Goal: Task Accomplishment & Management: Manage account settings

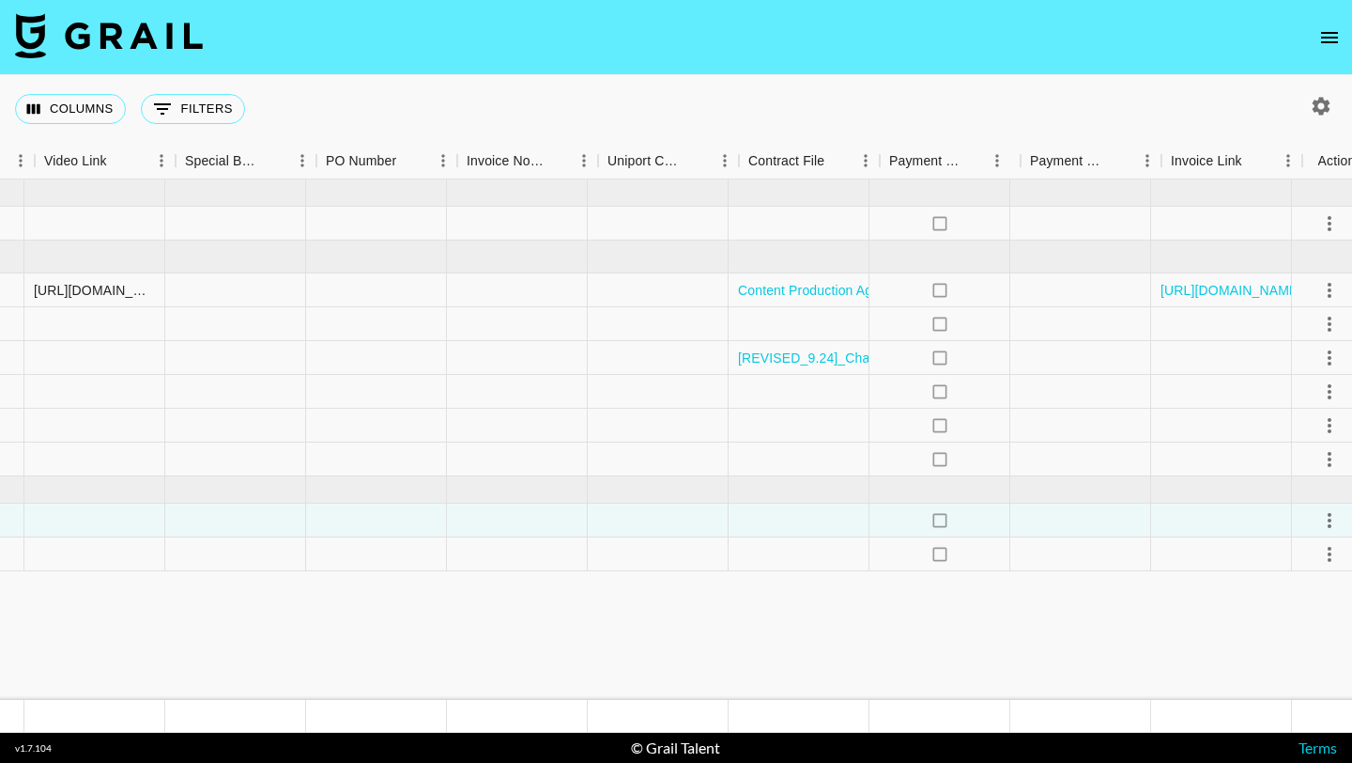
scroll to position [0, 1754]
click at [799, 357] on link "[REVISED_9.24]_CharityNfon_Influencer_Agreement_2025_with_paid_advertising.pdf" at bounding box center [991, 357] width 515 height 19
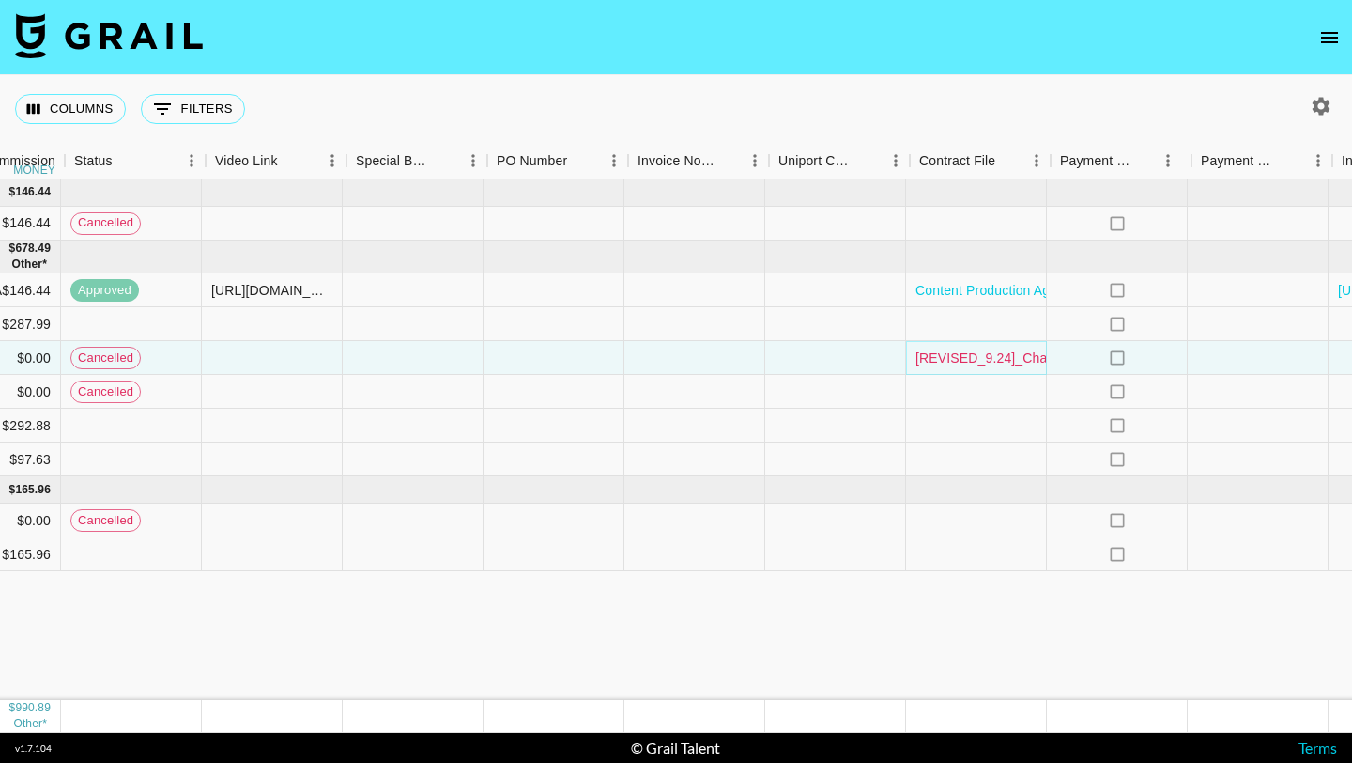
scroll to position [0, 1581]
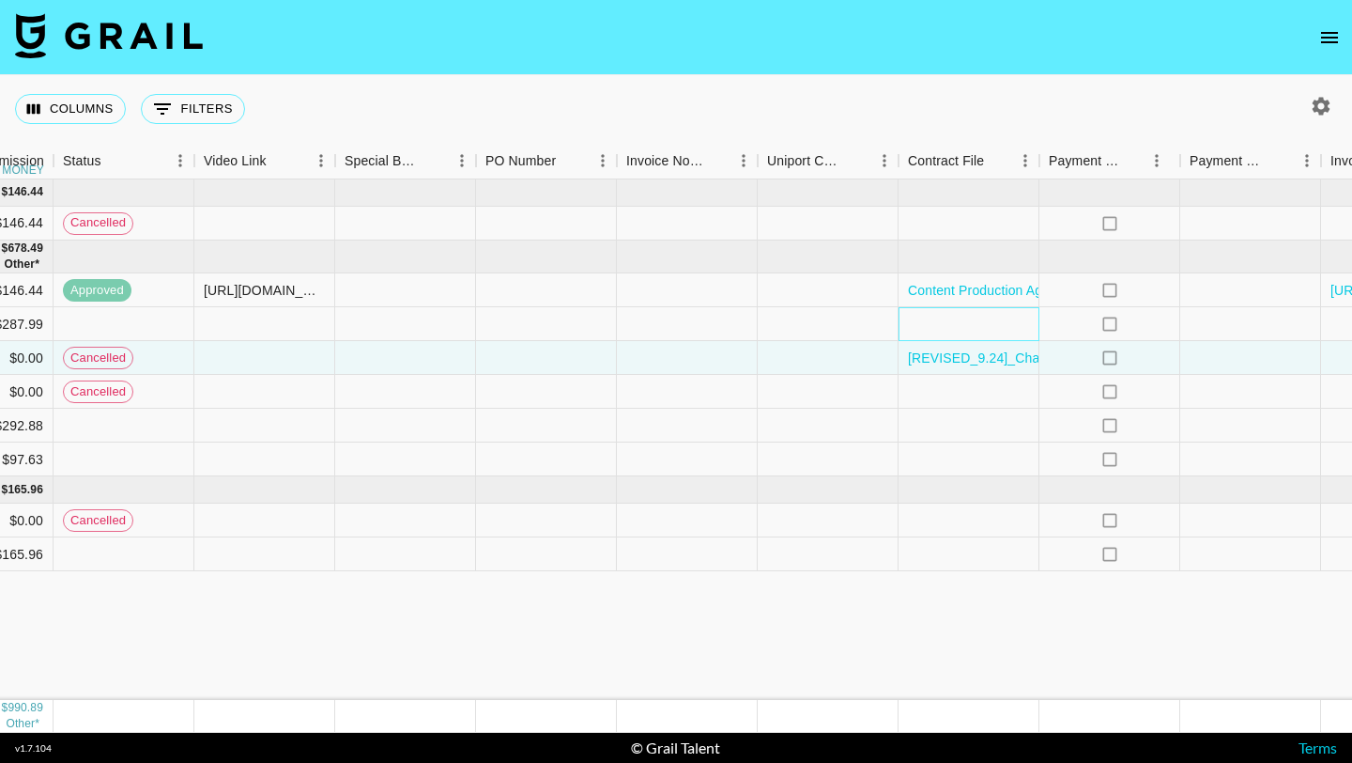
click at [978, 316] on div at bounding box center [969, 324] width 141 height 34
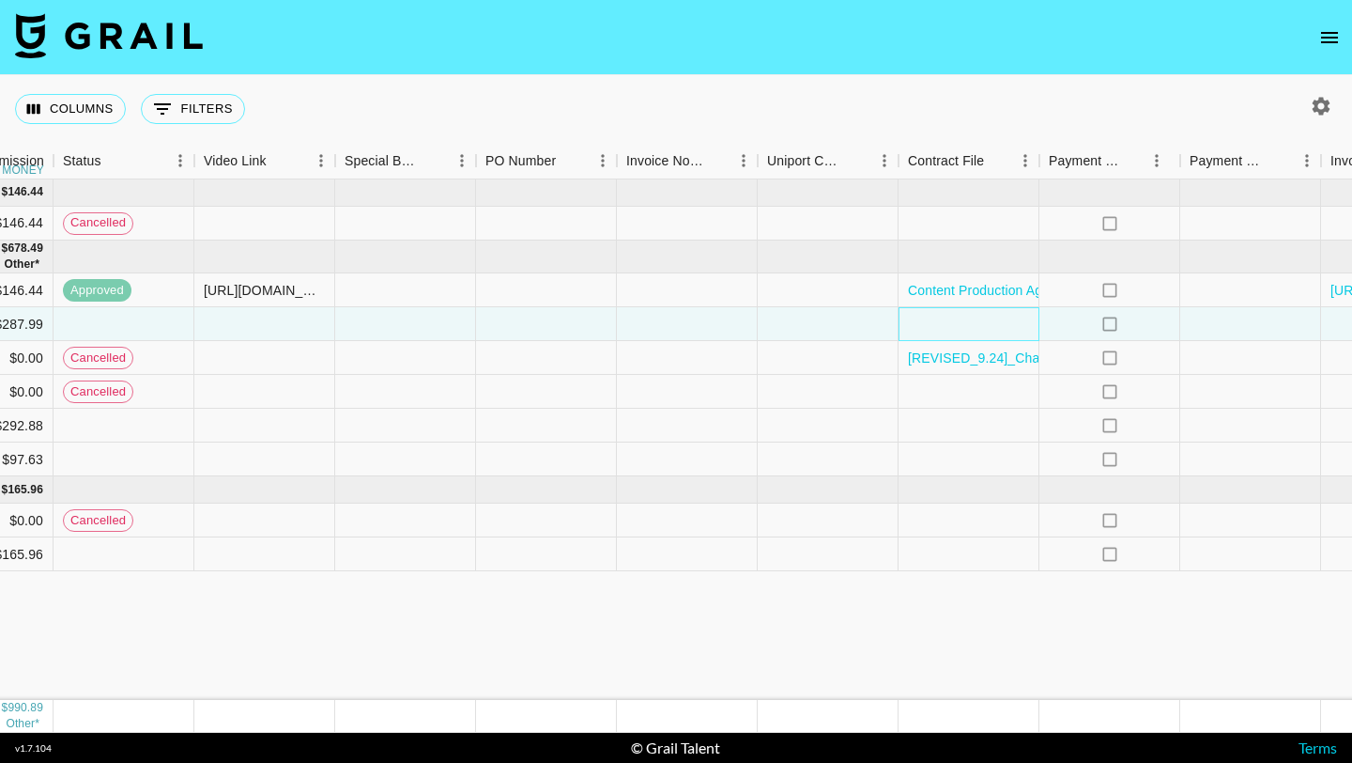
click at [978, 316] on div at bounding box center [969, 324] width 141 height 34
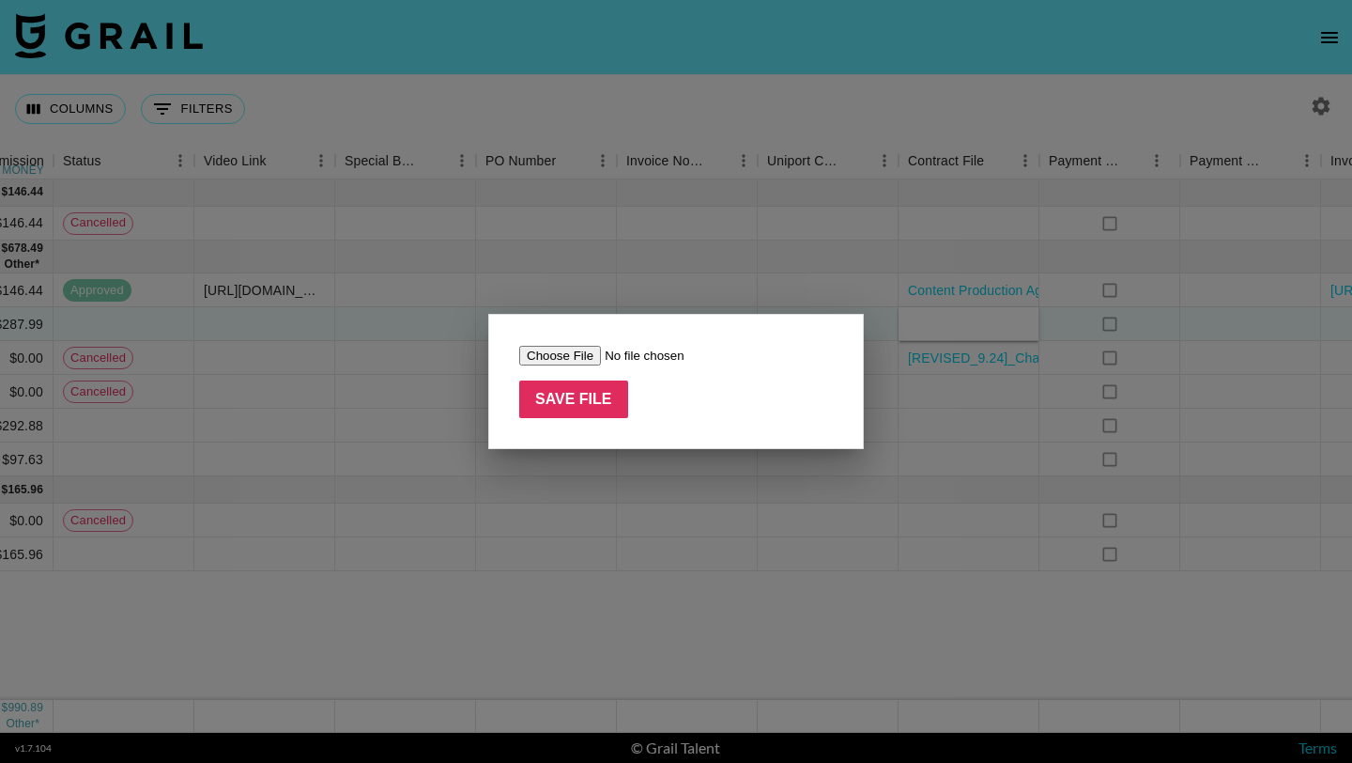
click at [582, 356] on input "file" at bounding box center [638, 356] width 238 height 20
click at [292, 281] on div at bounding box center [676, 381] width 1352 height 763
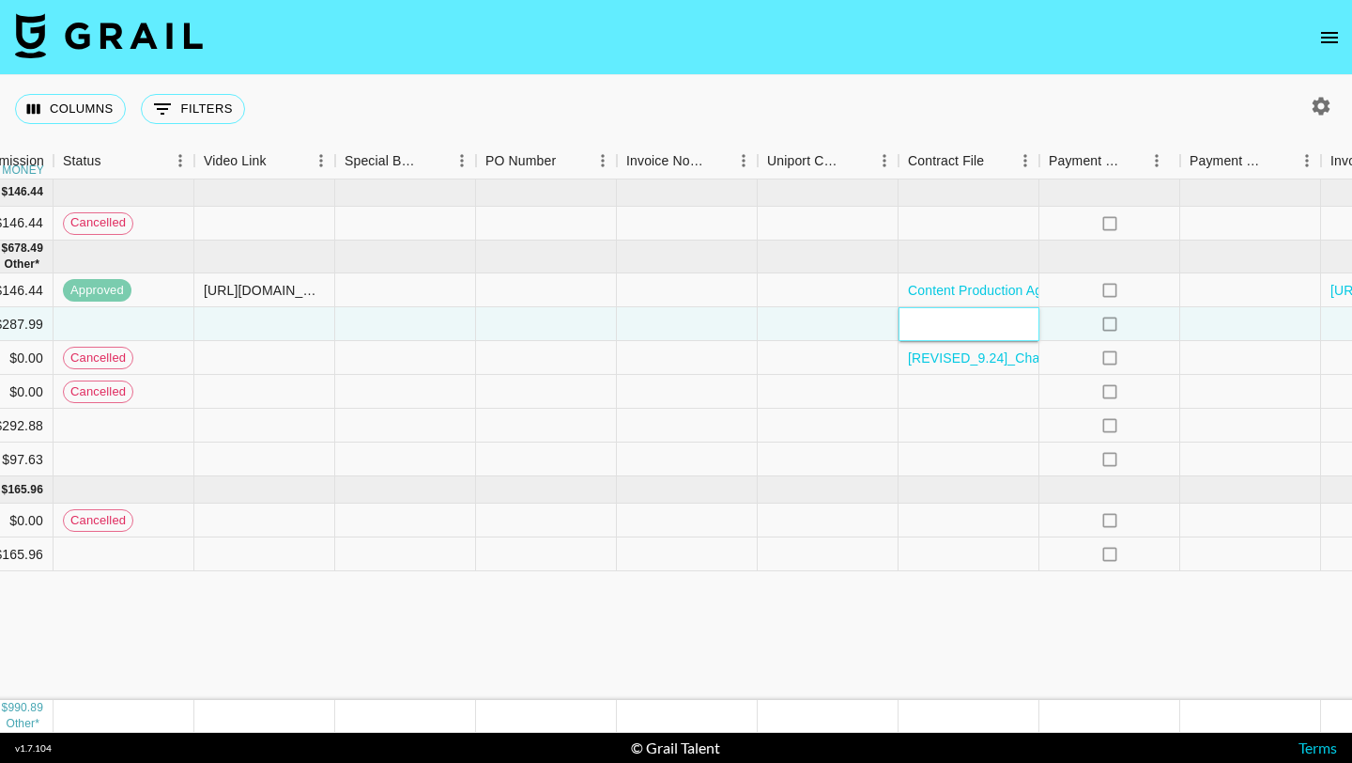
click at [969, 320] on div at bounding box center [969, 324] width 141 height 34
click at [956, 323] on div at bounding box center [969, 324] width 141 height 34
click at [796, 439] on div at bounding box center [828, 426] width 141 height 34
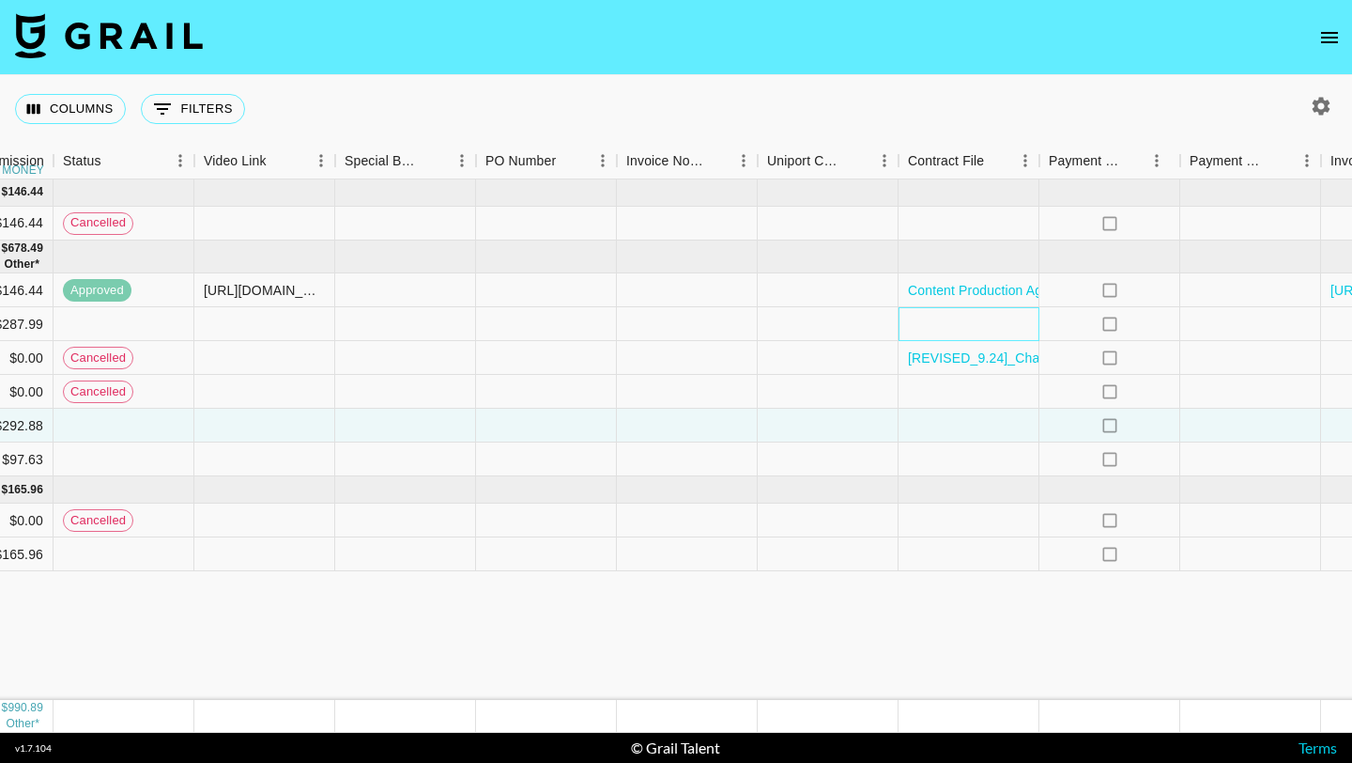
click at [971, 327] on div at bounding box center [969, 324] width 141 height 34
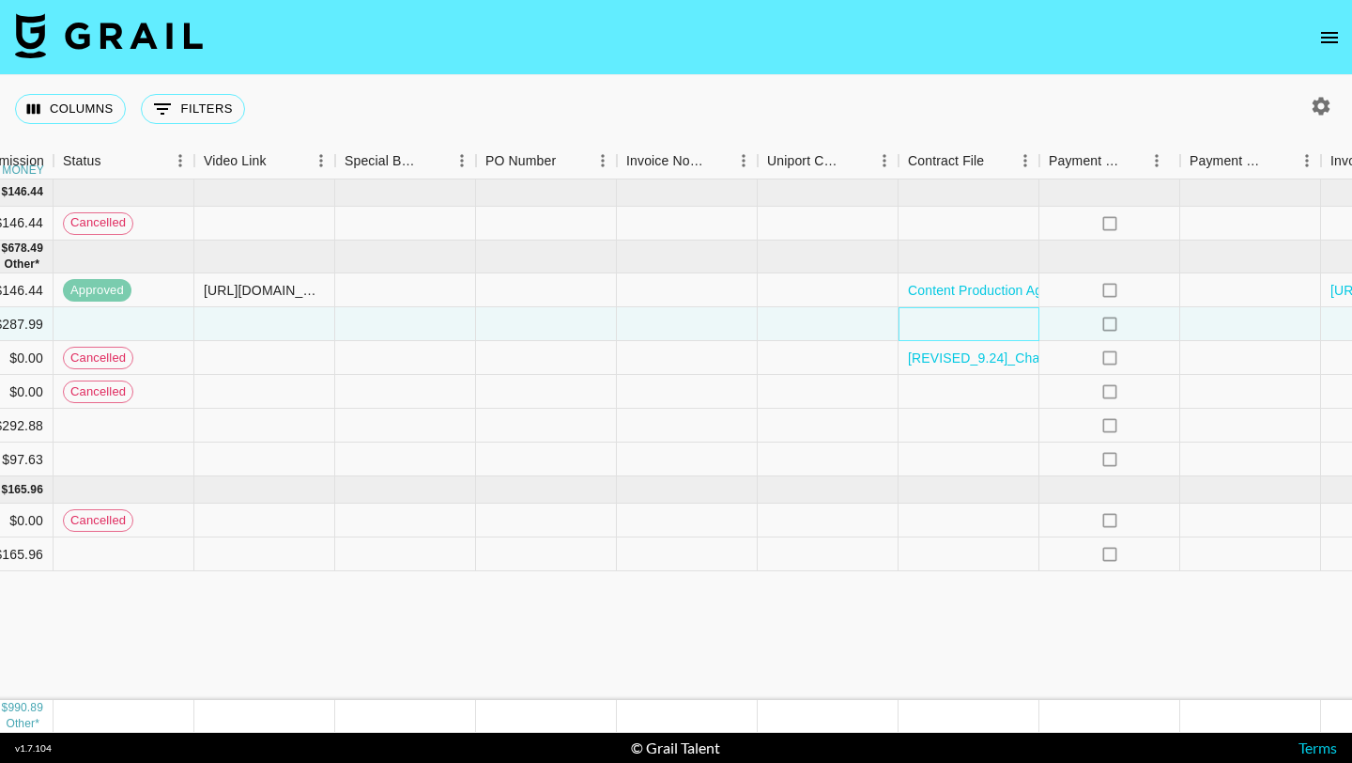
click at [971, 327] on div at bounding box center [969, 324] width 141 height 34
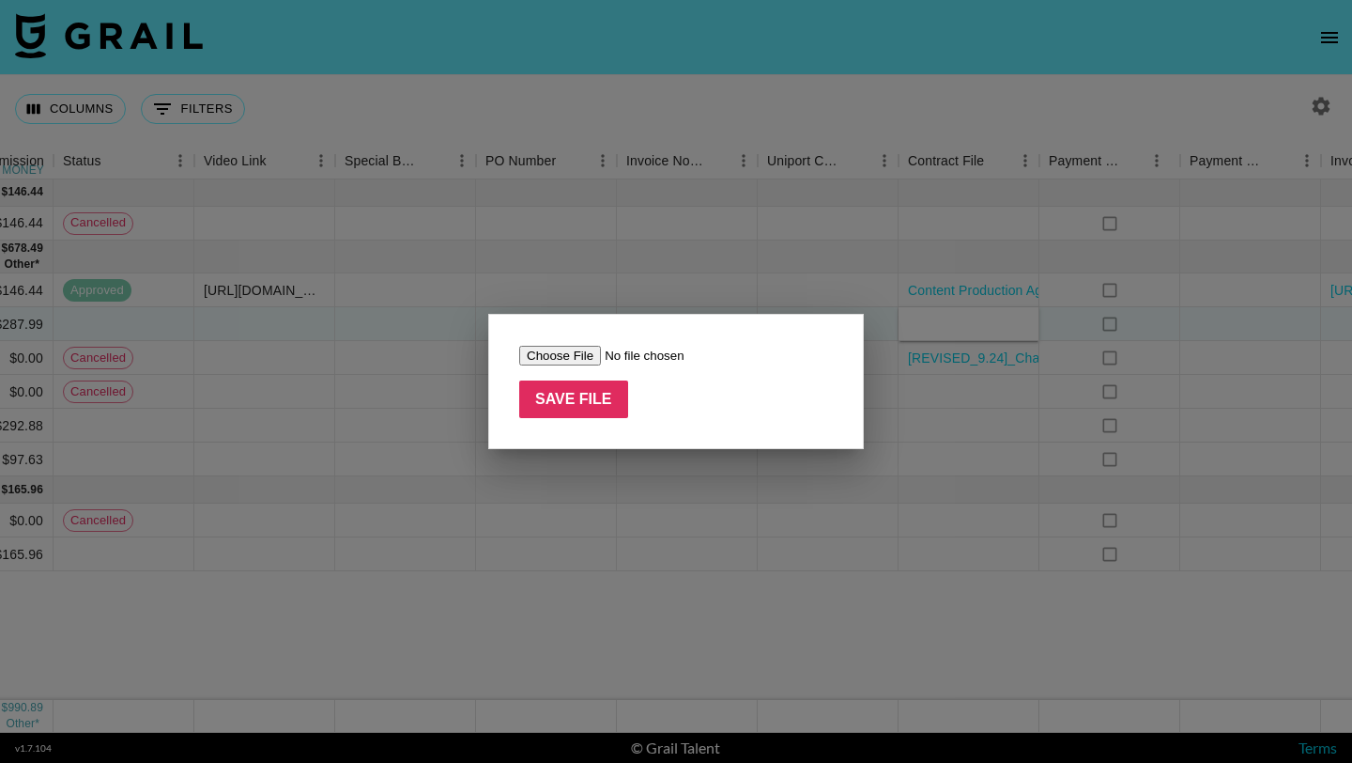
click at [560, 356] on input "file" at bounding box center [638, 356] width 238 height 20
type input "C:\fakepath\[REVISED_9.24]_CharityNfon_Influencer_Agreement_2025_with_paid_adve…"
click at [603, 404] on input "Save File" at bounding box center [573, 399] width 109 height 38
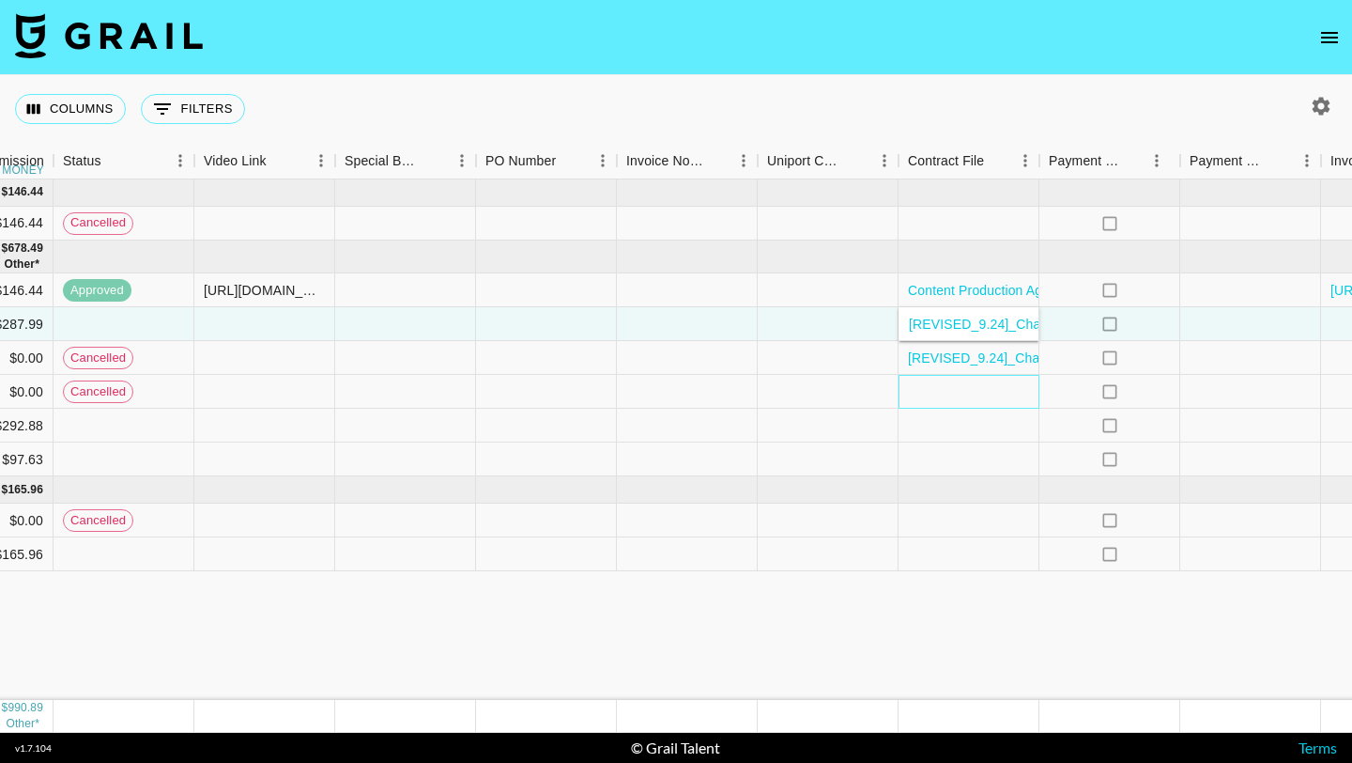
click at [987, 385] on div at bounding box center [969, 392] width 141 height 34
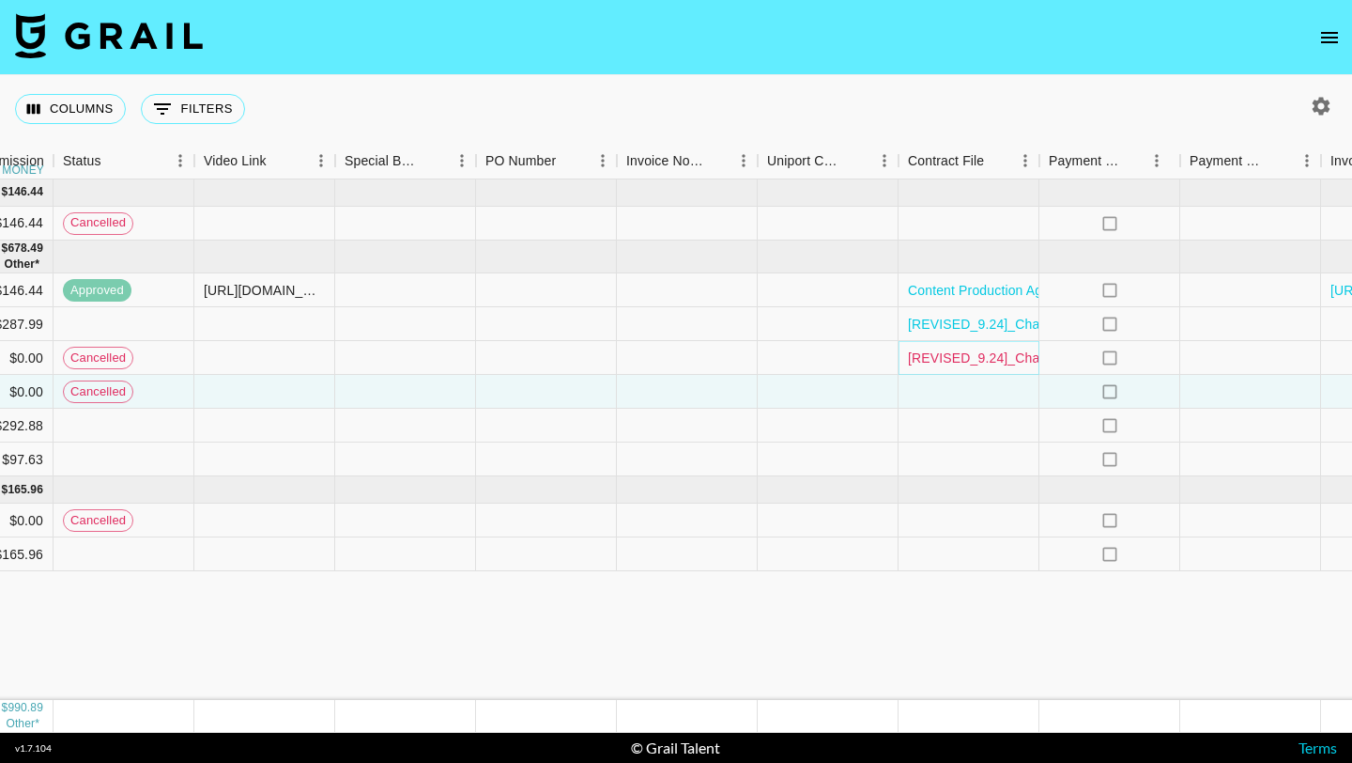
click at [997, 355] on link "[REVISED_9.24]_CharityNfon_Influencer_Agreement_2025_with_paid_advertising.pdf" at bounding box center [1165, 357] width 515 height 19
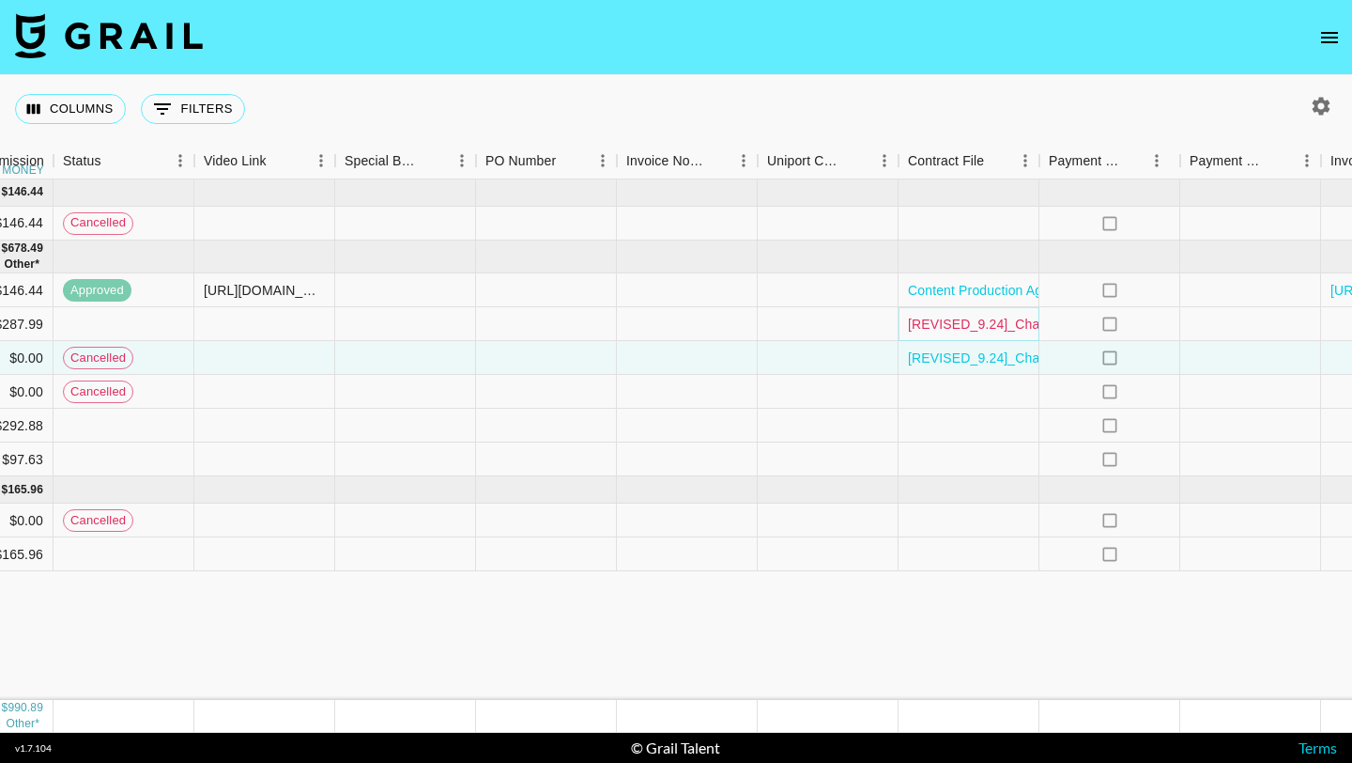
click at [954, 318] on link "[REVISED_9.24]_CharityNfon_Influencer_Agreement_2025_with_paid_advertising (1).…" at bounding box center [1175, 324] width 535 height 19
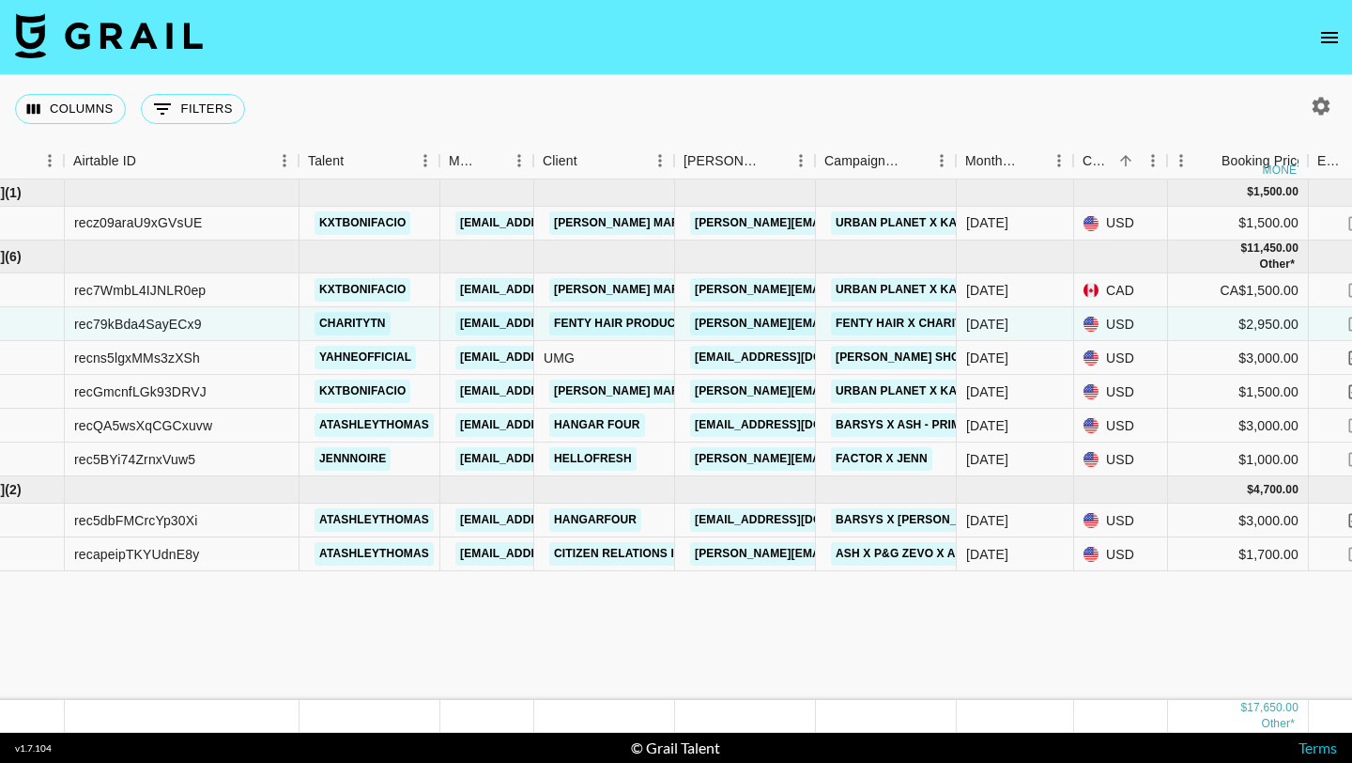
scroll to position [0, 91]
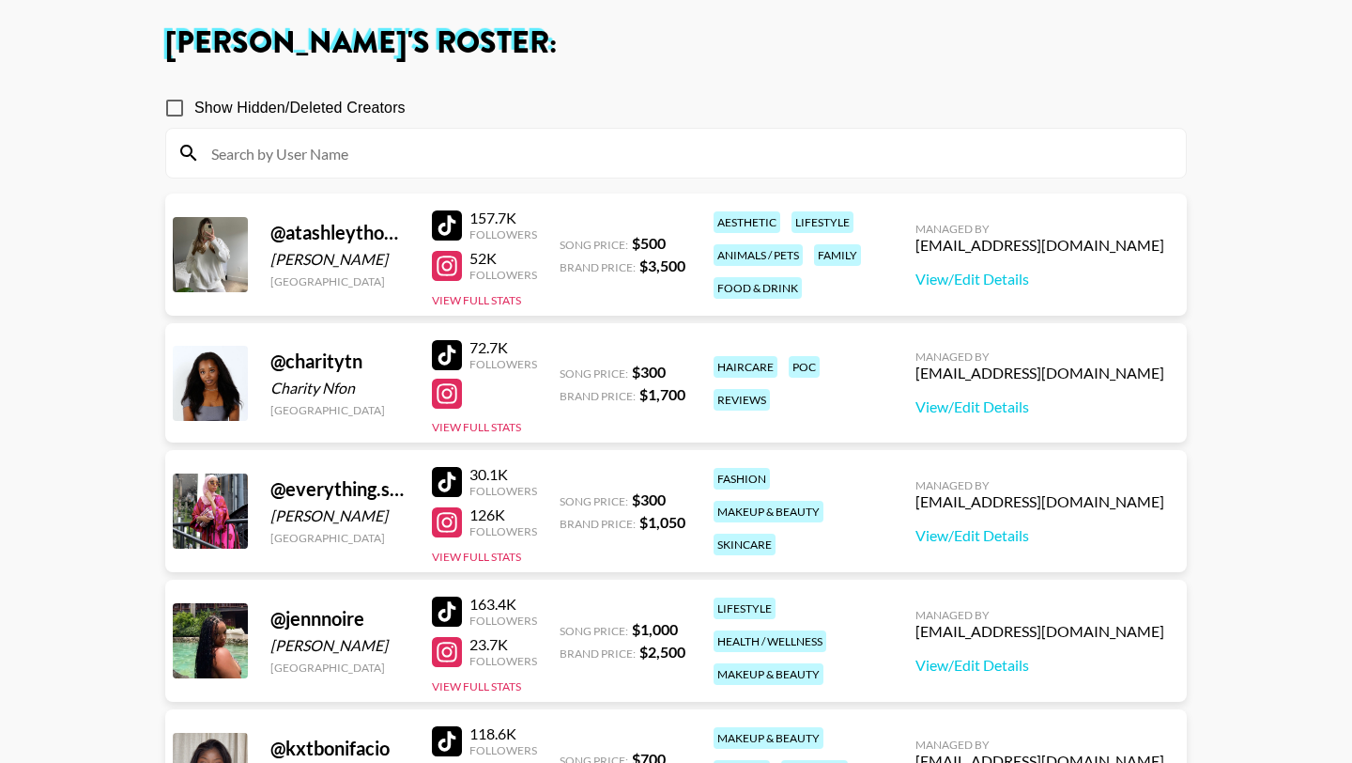
scroll to position [96, 0]
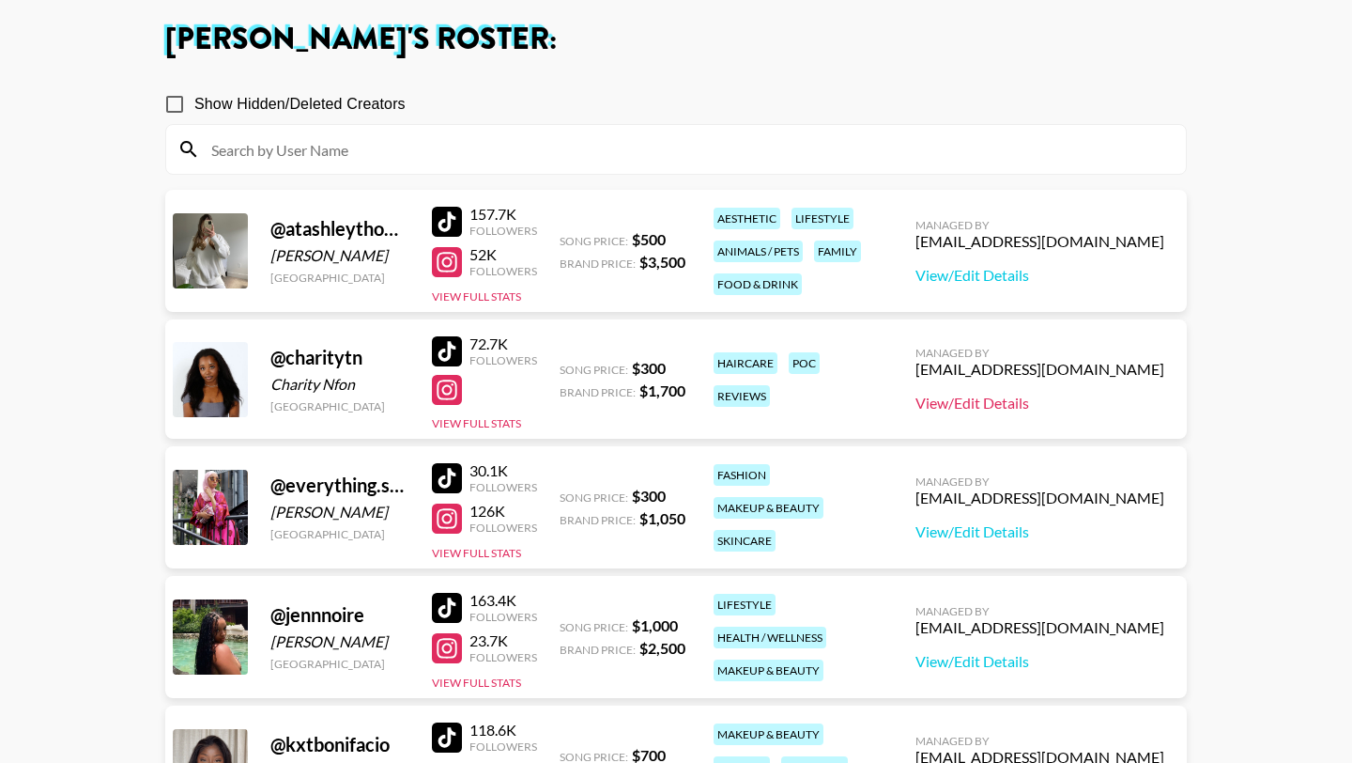
click at [1107, 400] on link "View/Edit Details" at bounding box center [1040, 403] width 249 height 19
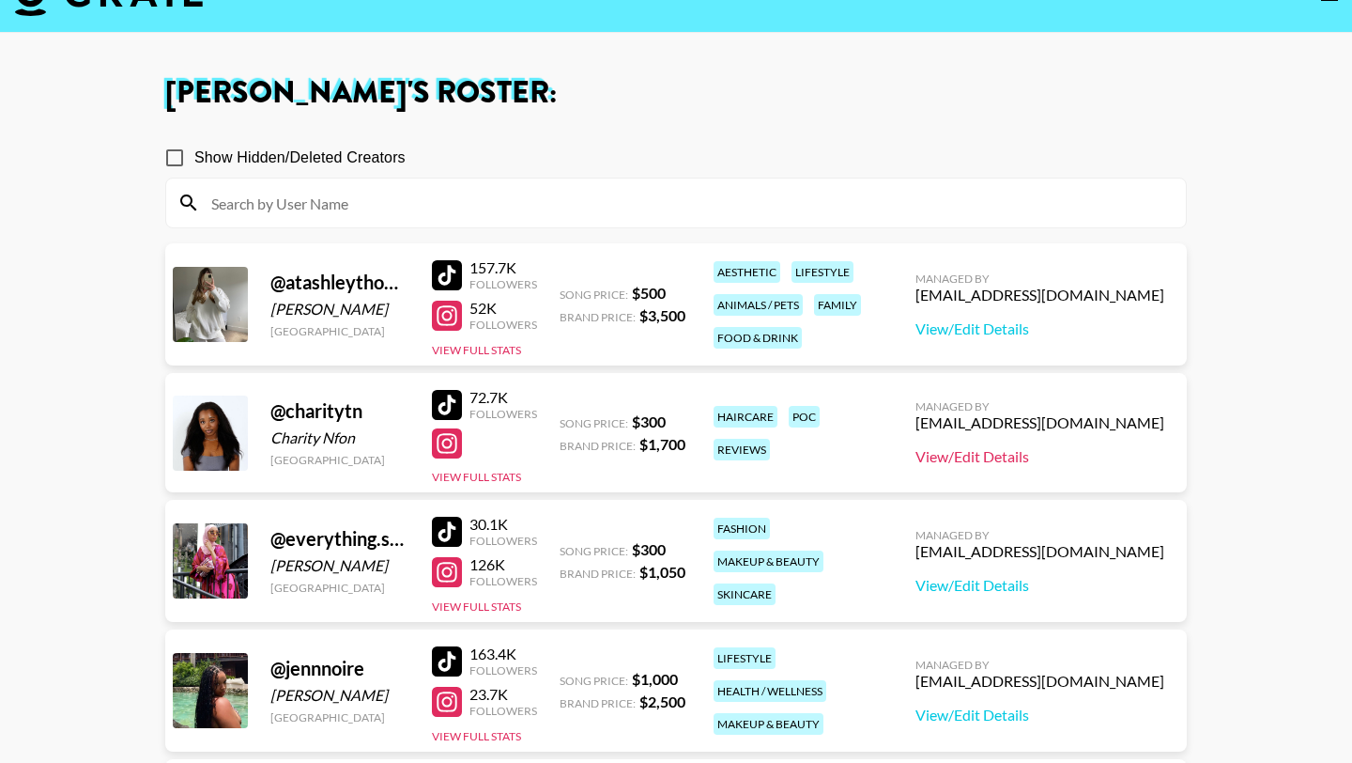
scroll to position [14, 0]
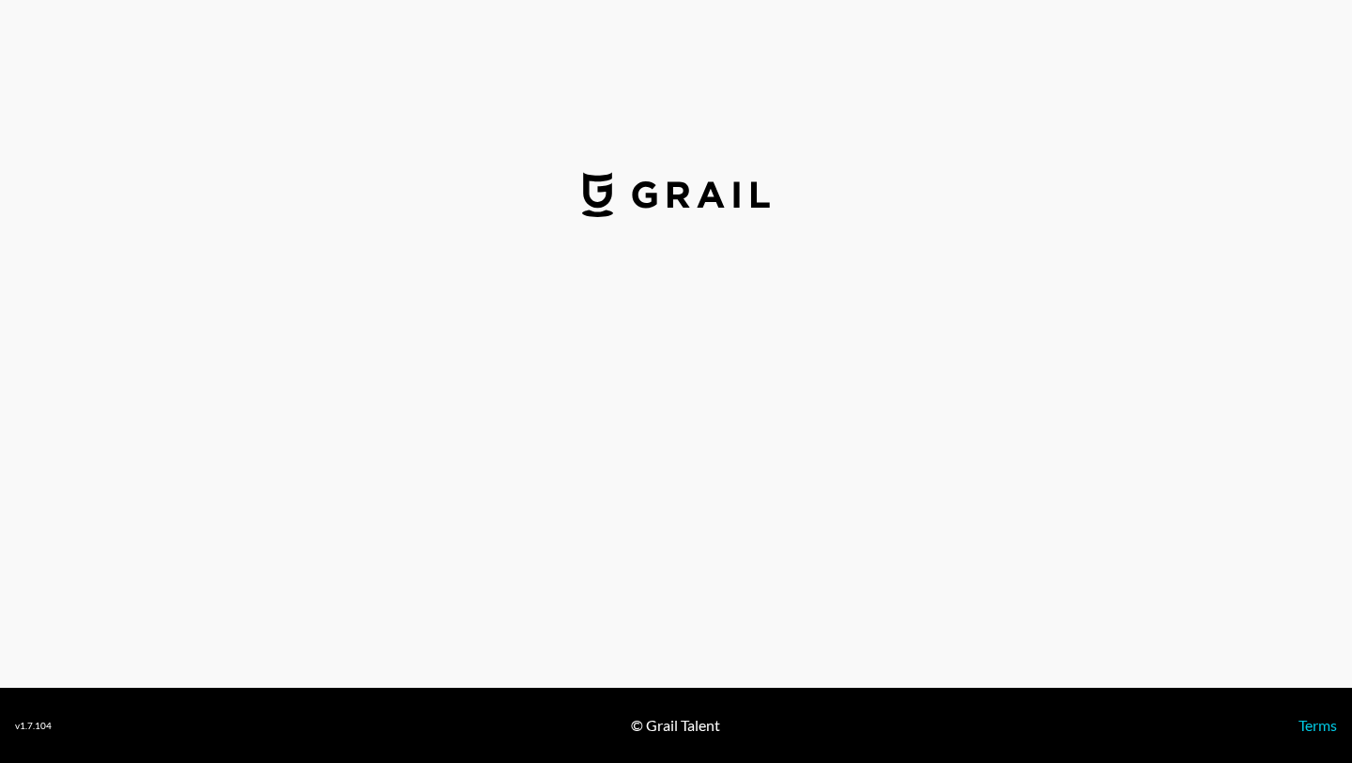
select select "USD"
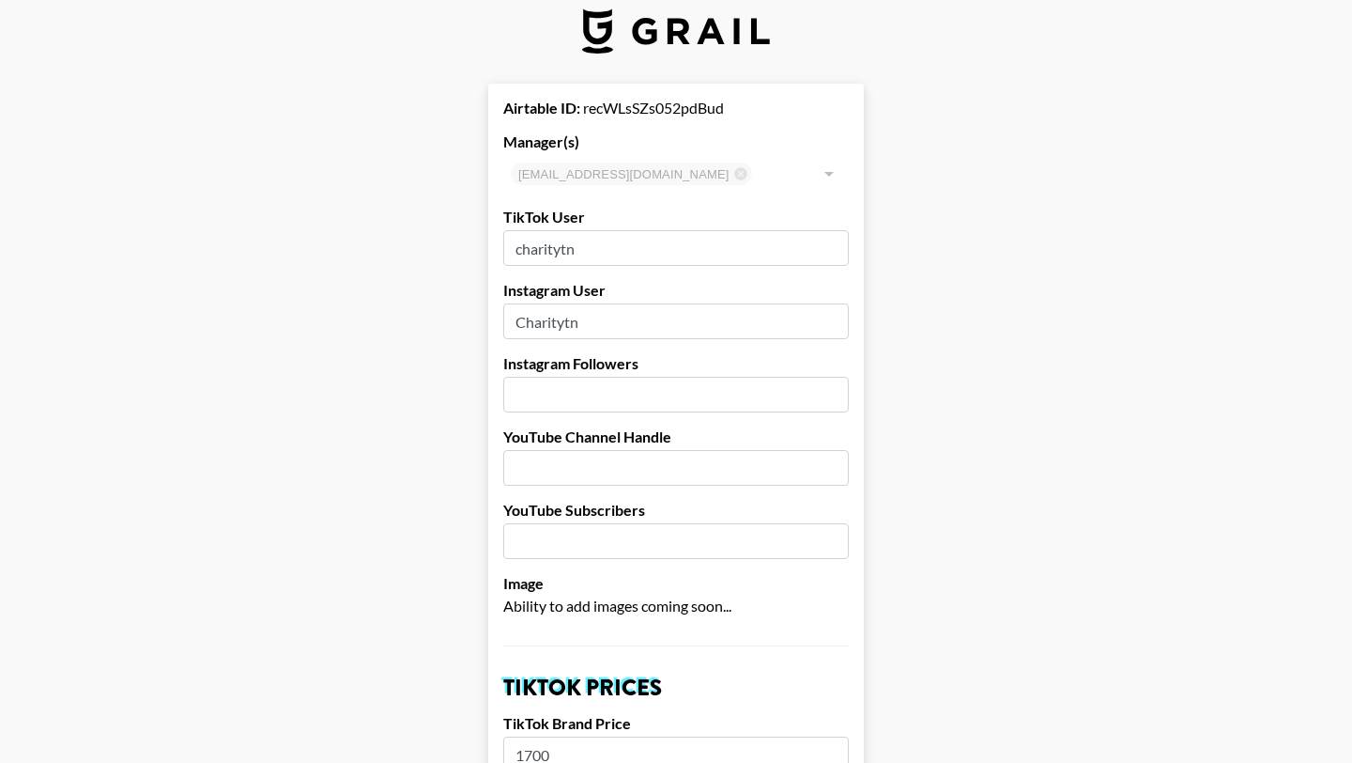
scroll to position [45, 0]
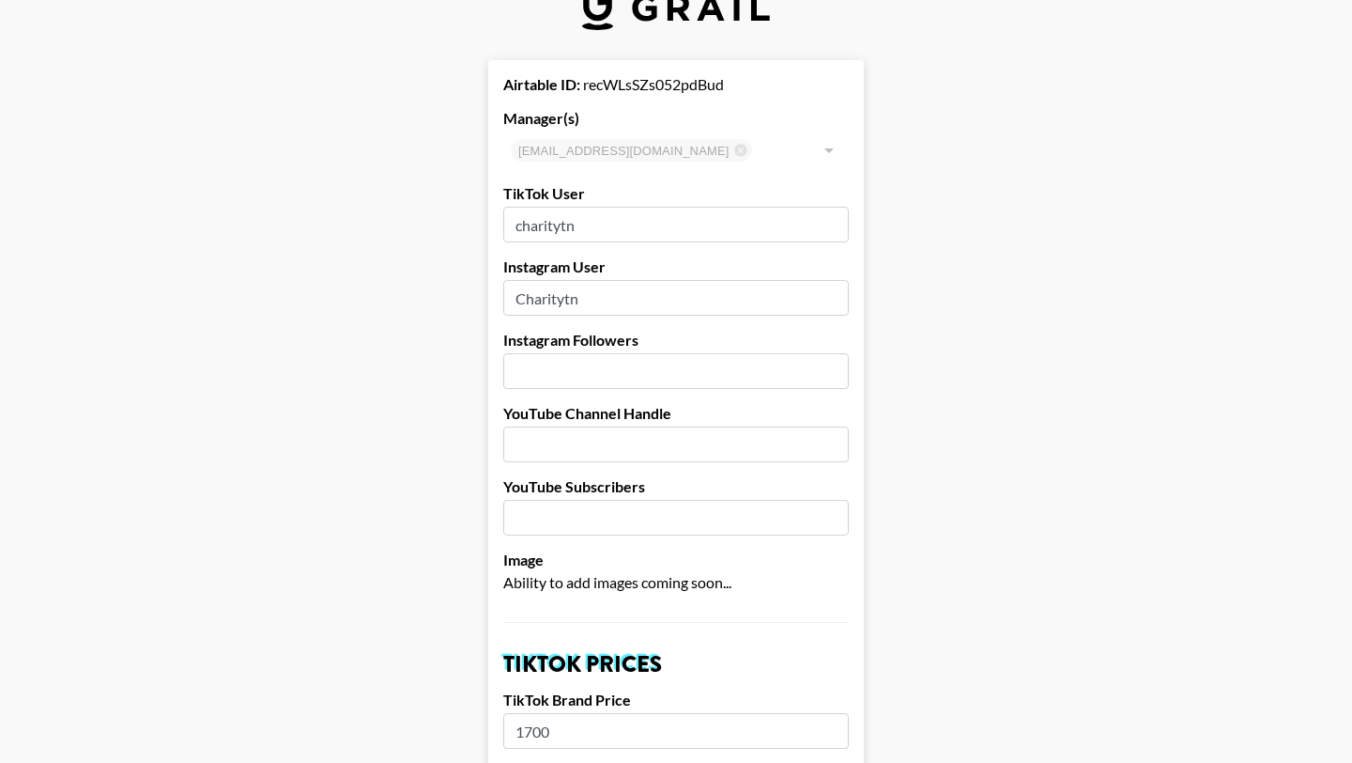
click at [599, 369] on input "number" at bounding box center [676, 371] width 346 height 36
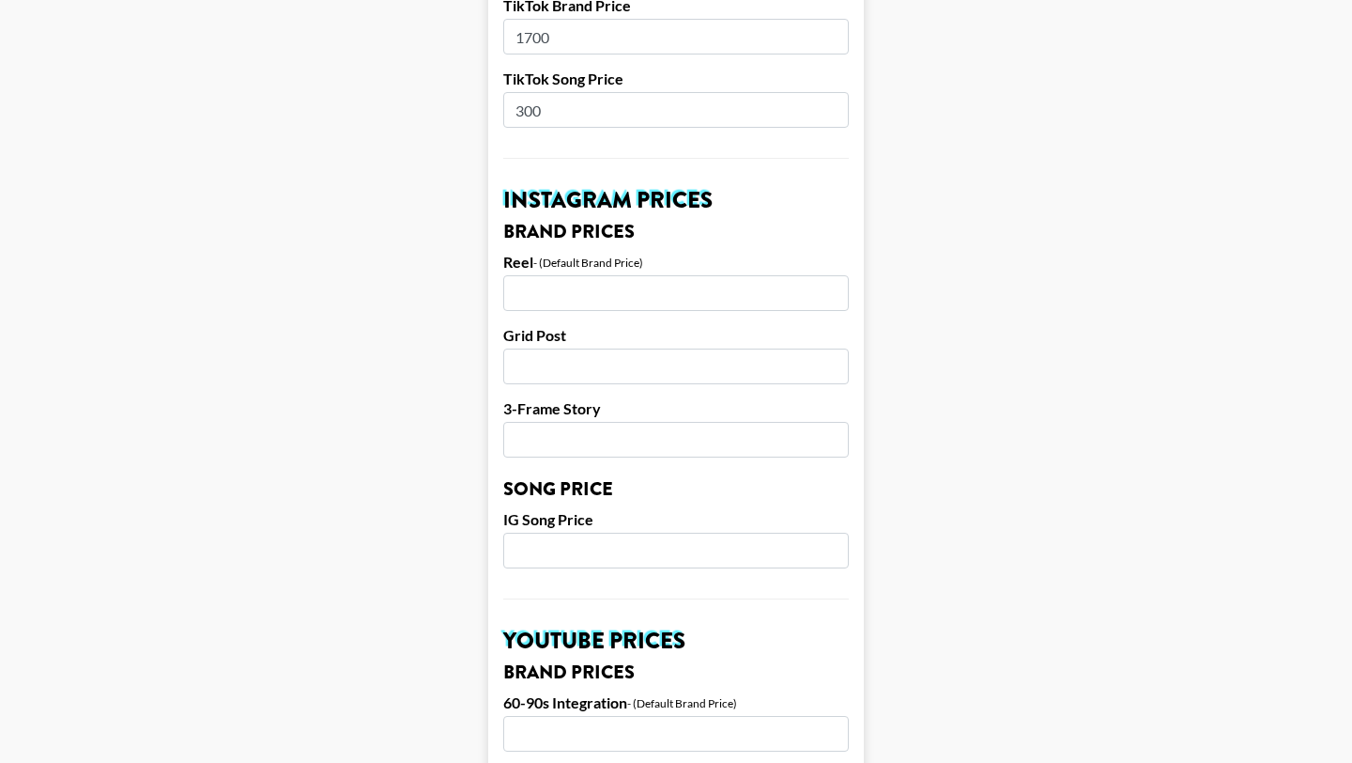
scroll to position [743, 0]
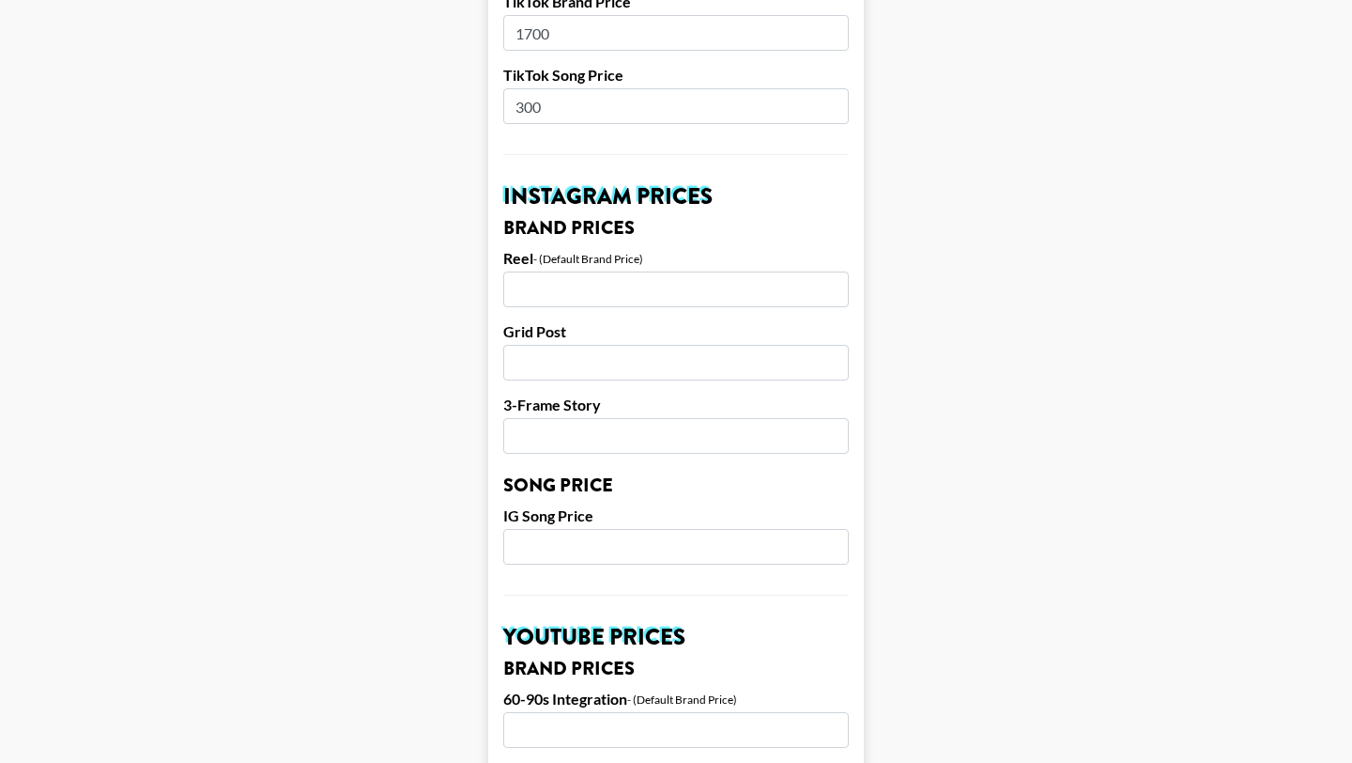
type input "43600"
click at [625, 295] on input "number" at bounding box center [676, 289] width 346 height 36
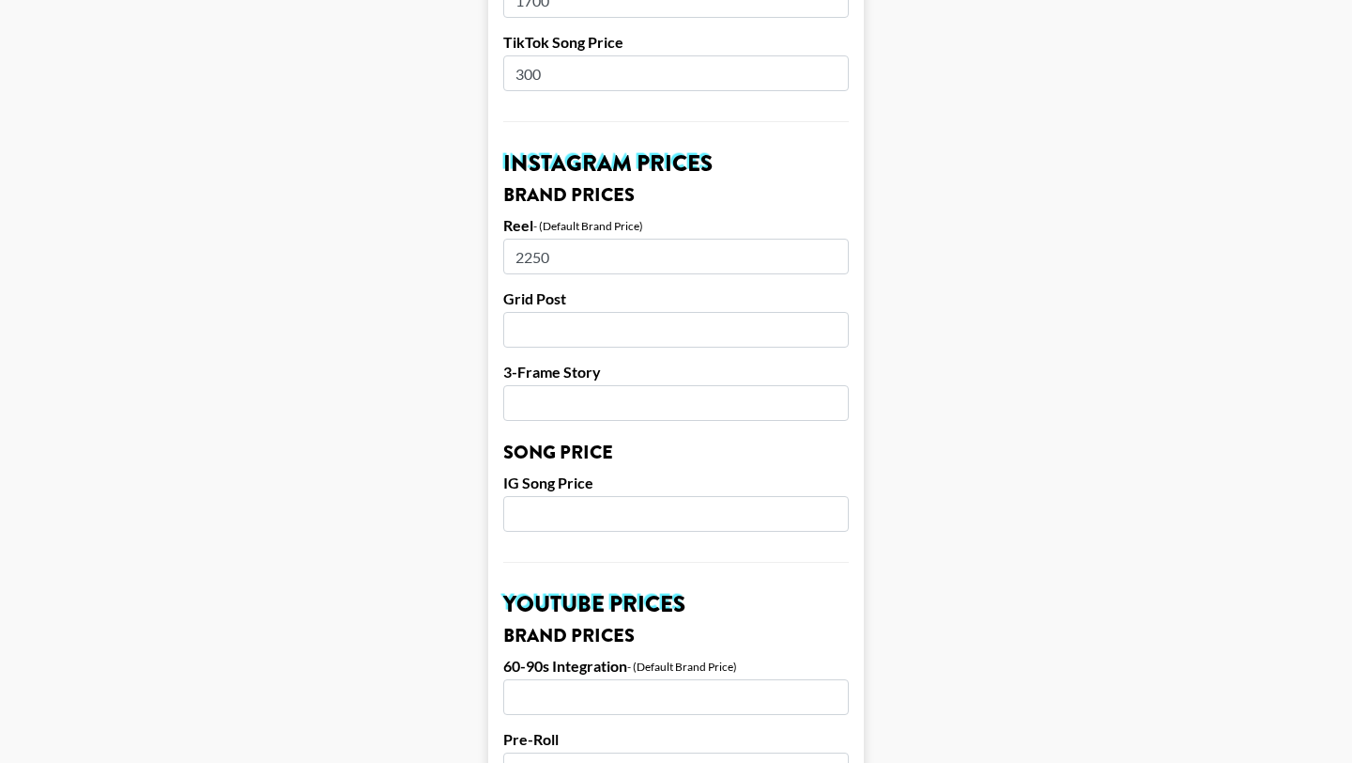
scroll to position [780, 0]
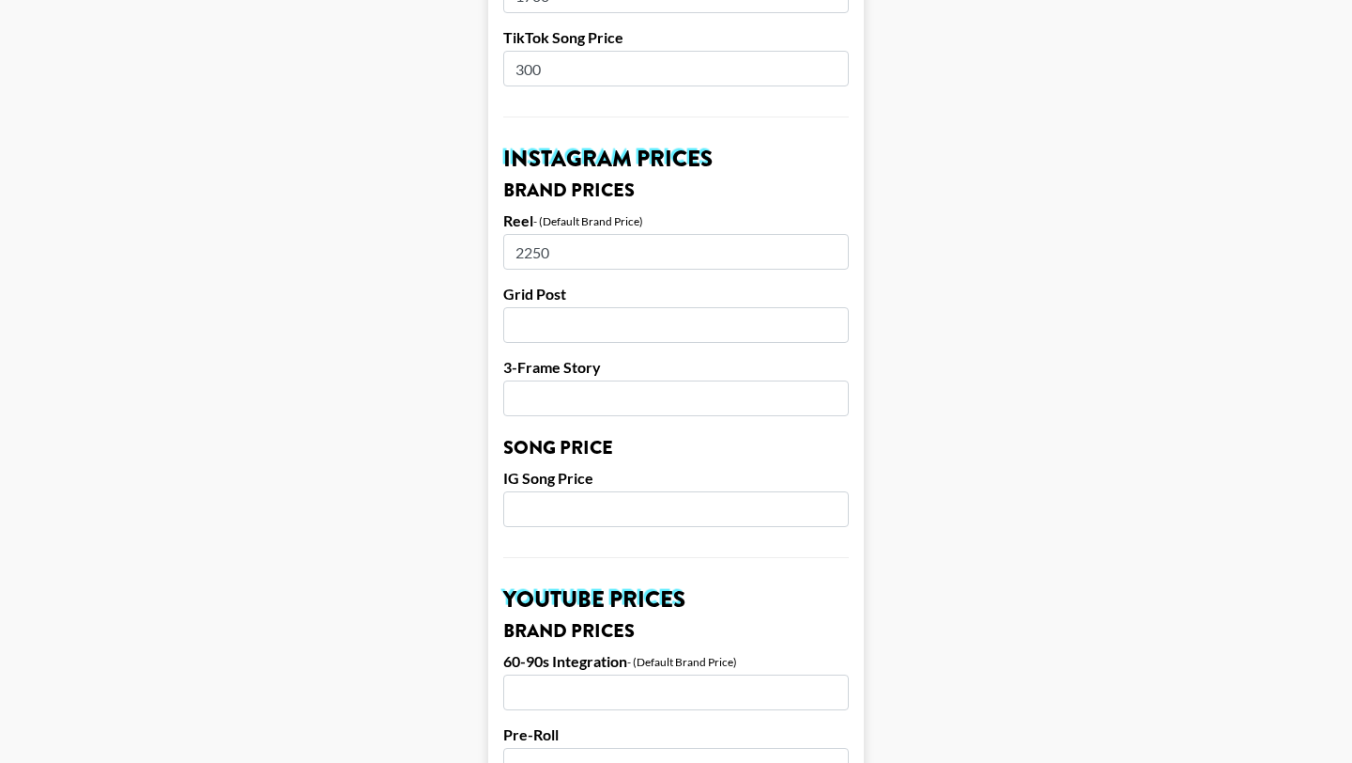
type input "2250"
click at [631, 325] on input "number" at bounding box center [676, 325] width 346 height 36
type input "2050"
click at [608, 394] on input "number" at bounding box center [676, 398] width 346 height 36
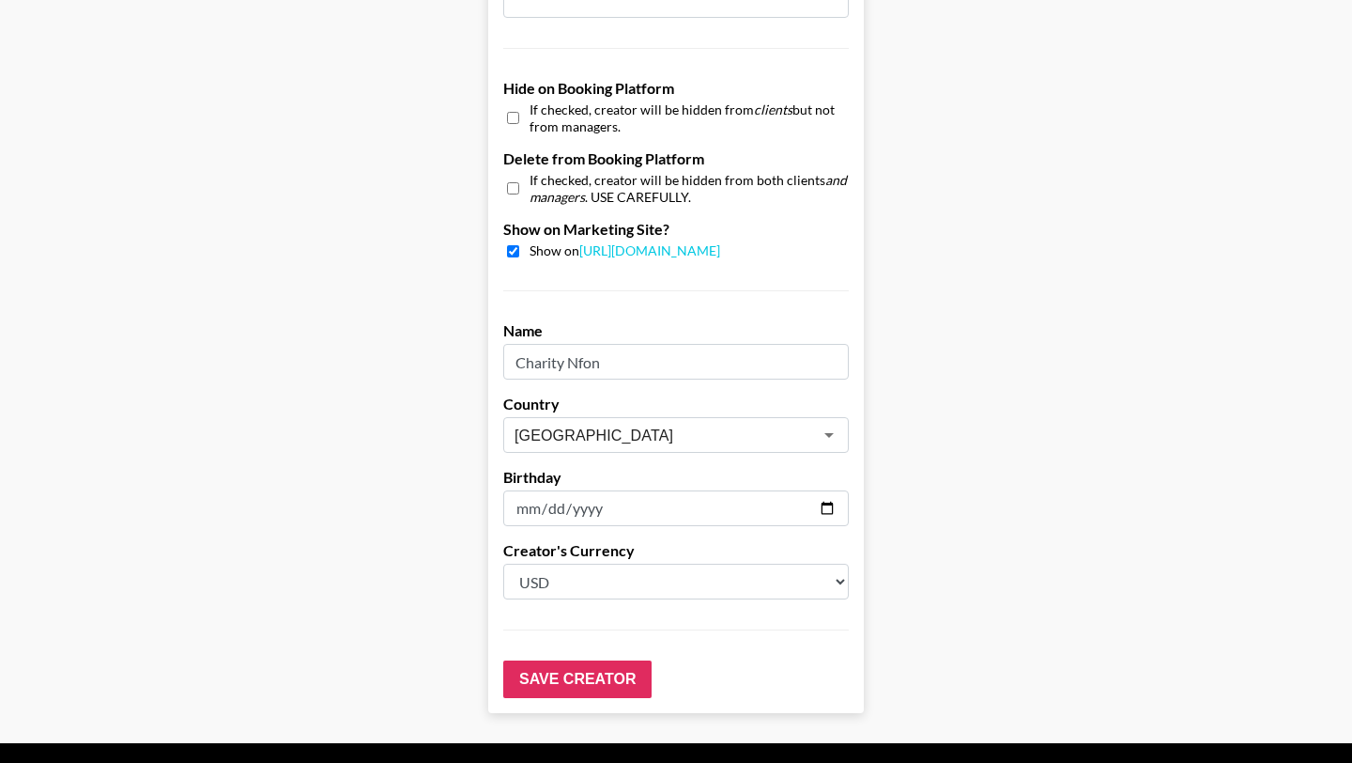
scroll to position [1734, 0]
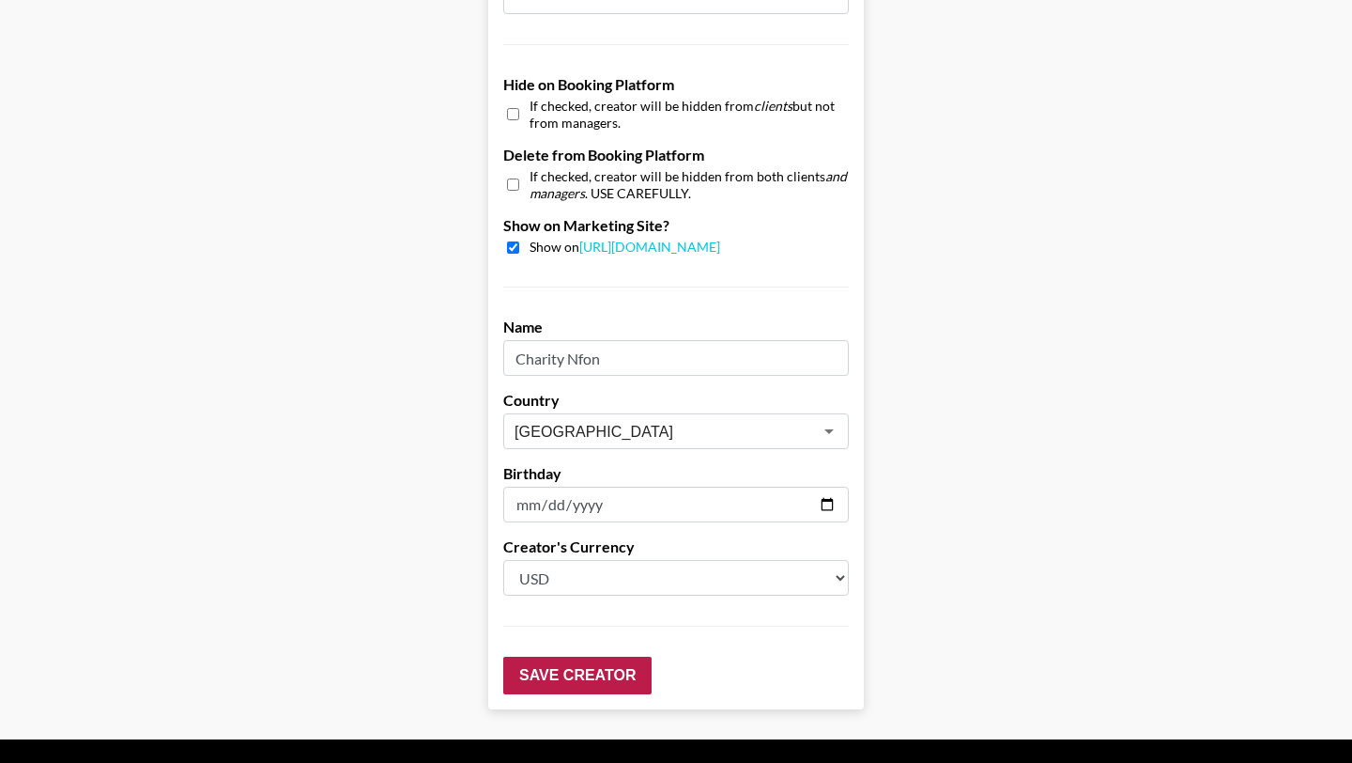
type input "1700"
click at [592, 670] on input "Save Creator" at bounding box center [577, 675] width 148 height 38
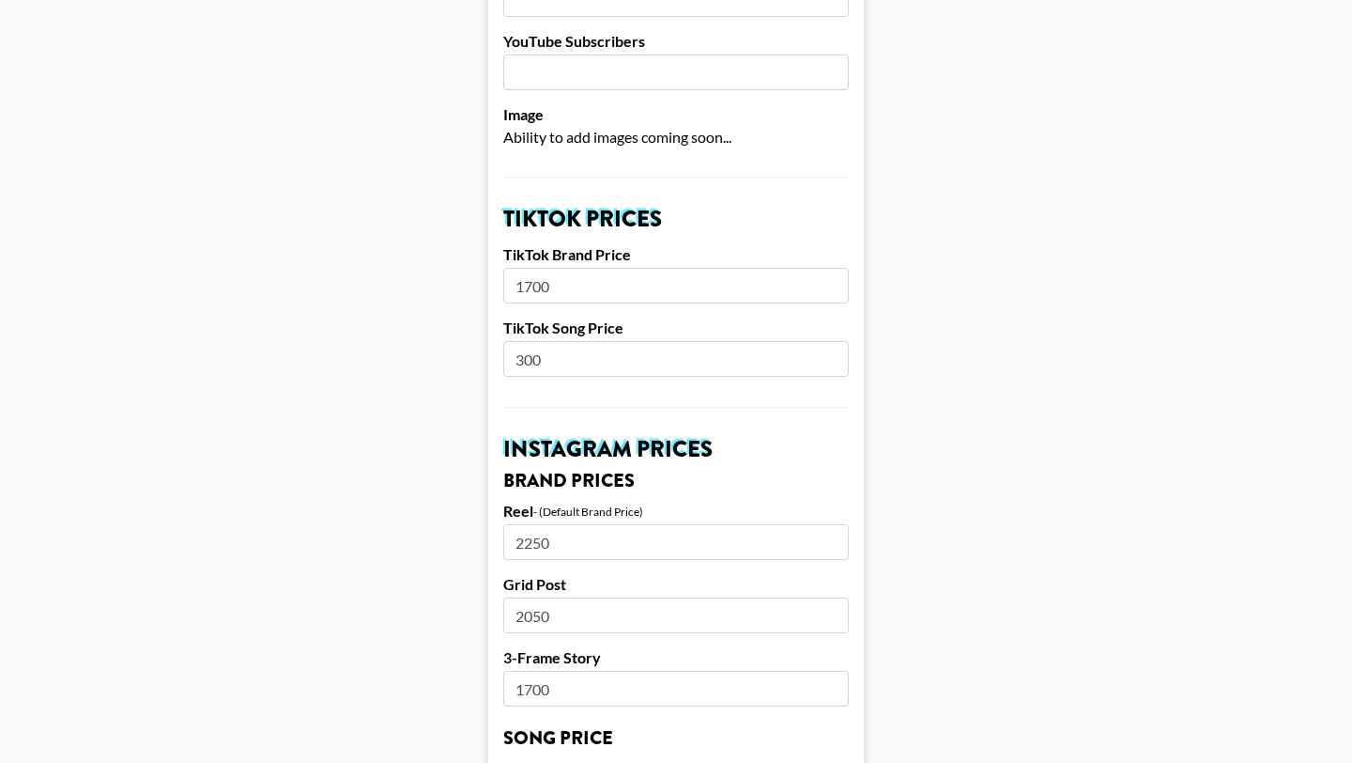
scroll to position [1845, 0]
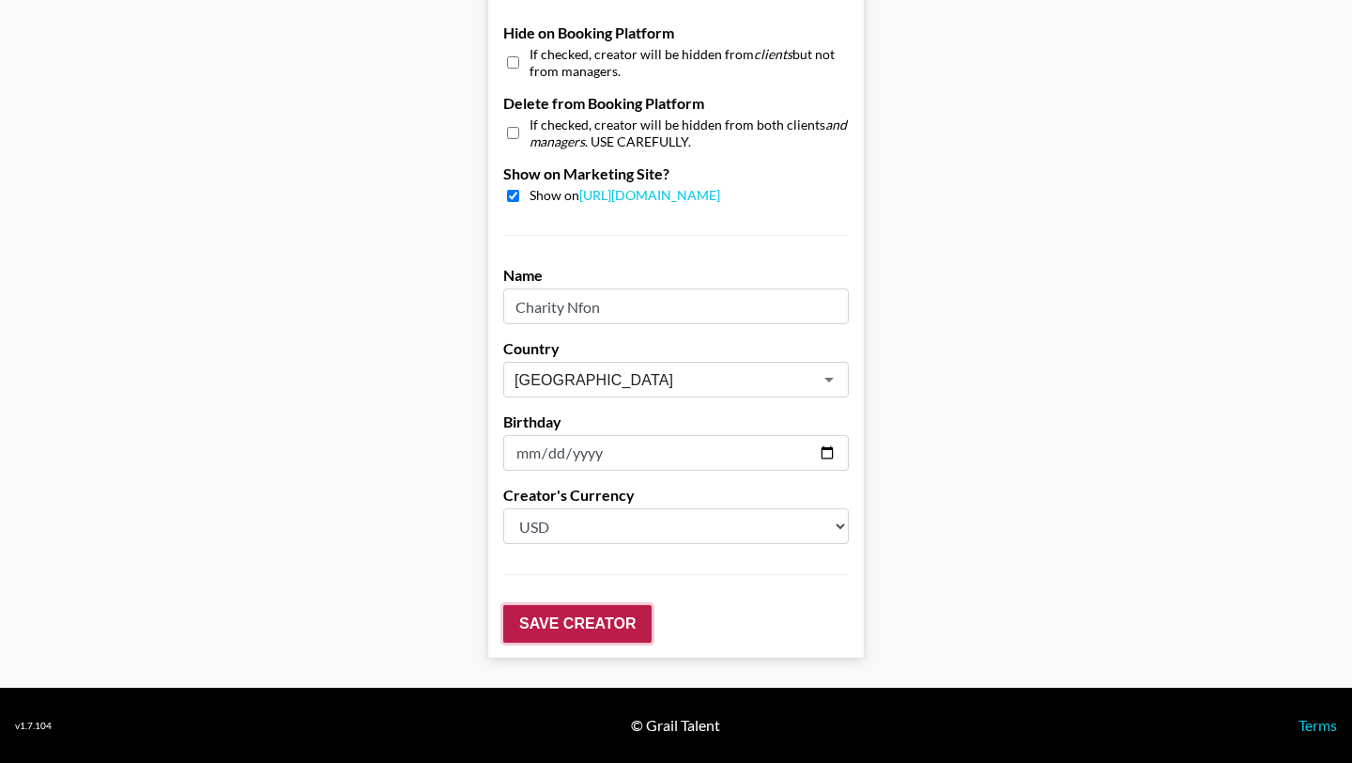
click at [598, 623] on input "Save Creator" at bounding box center [577, 624] width 148 height 38
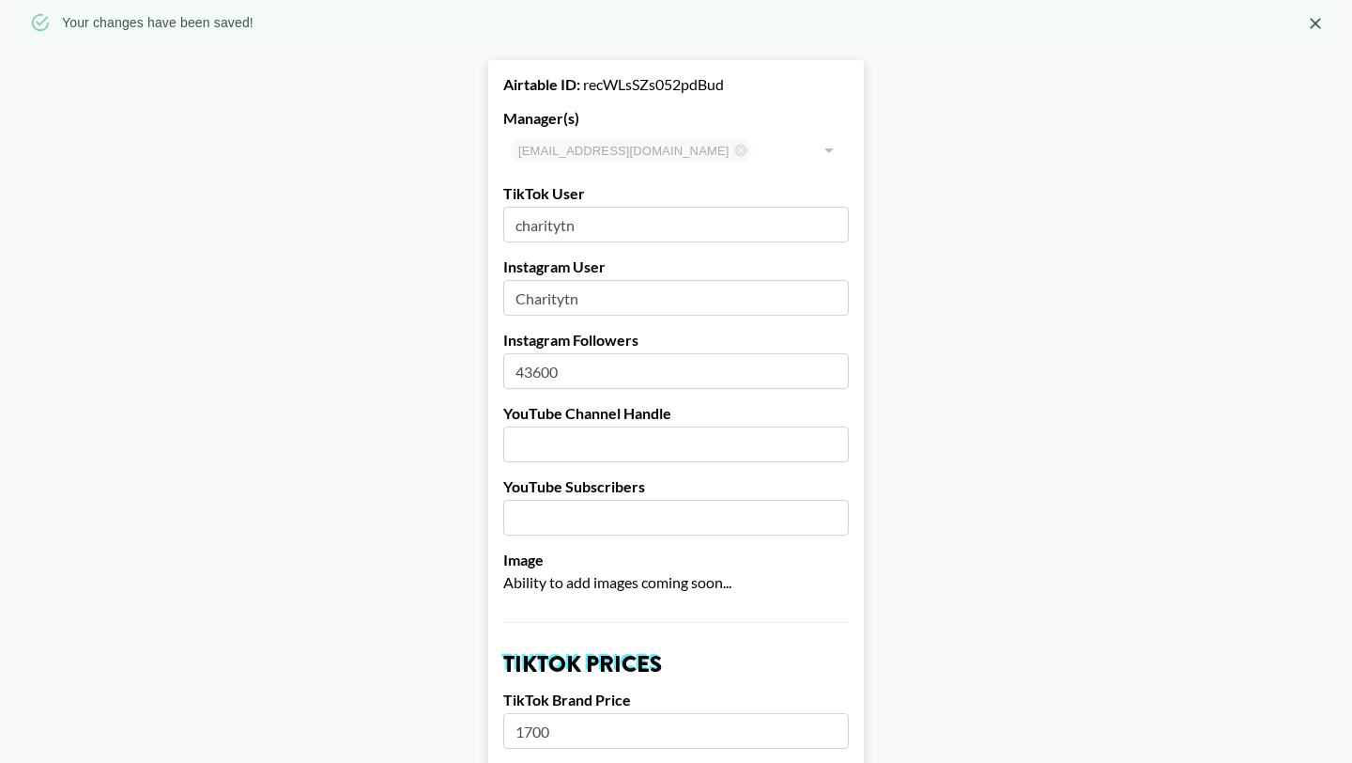
scroll to position [0, 0]
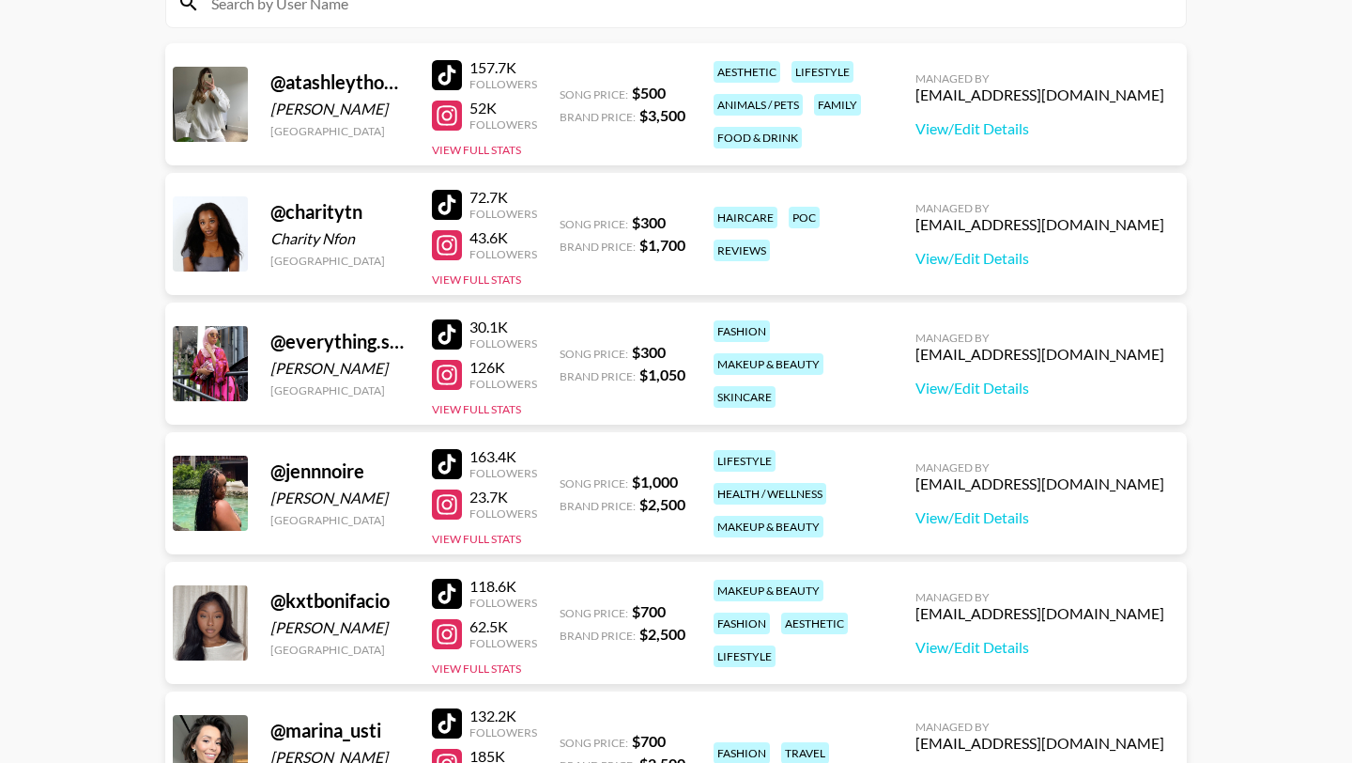
scroll to position [208, 0]
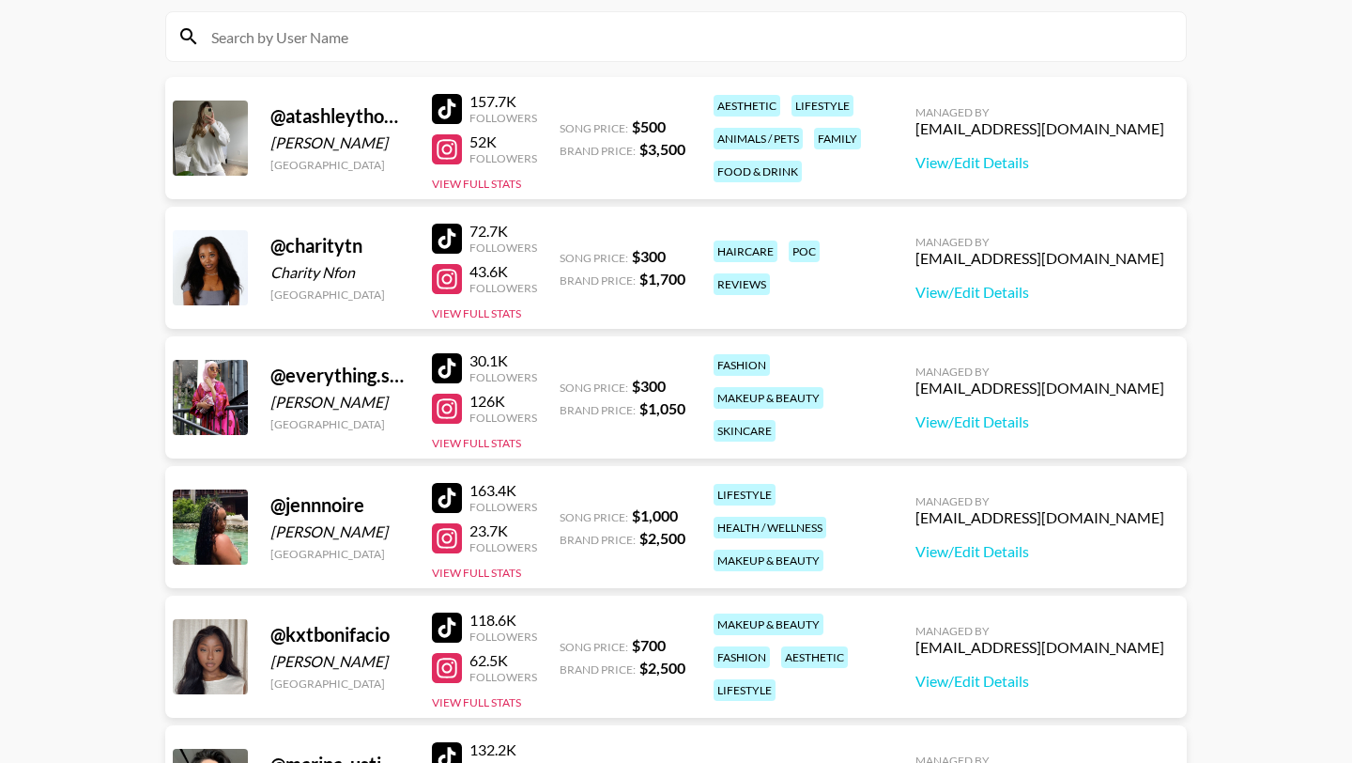
click at [453, 149] on div at bounding box center [447, 149] width 30 height 30
